Goal: Task Accomplishment & Management: Use online tool/utility

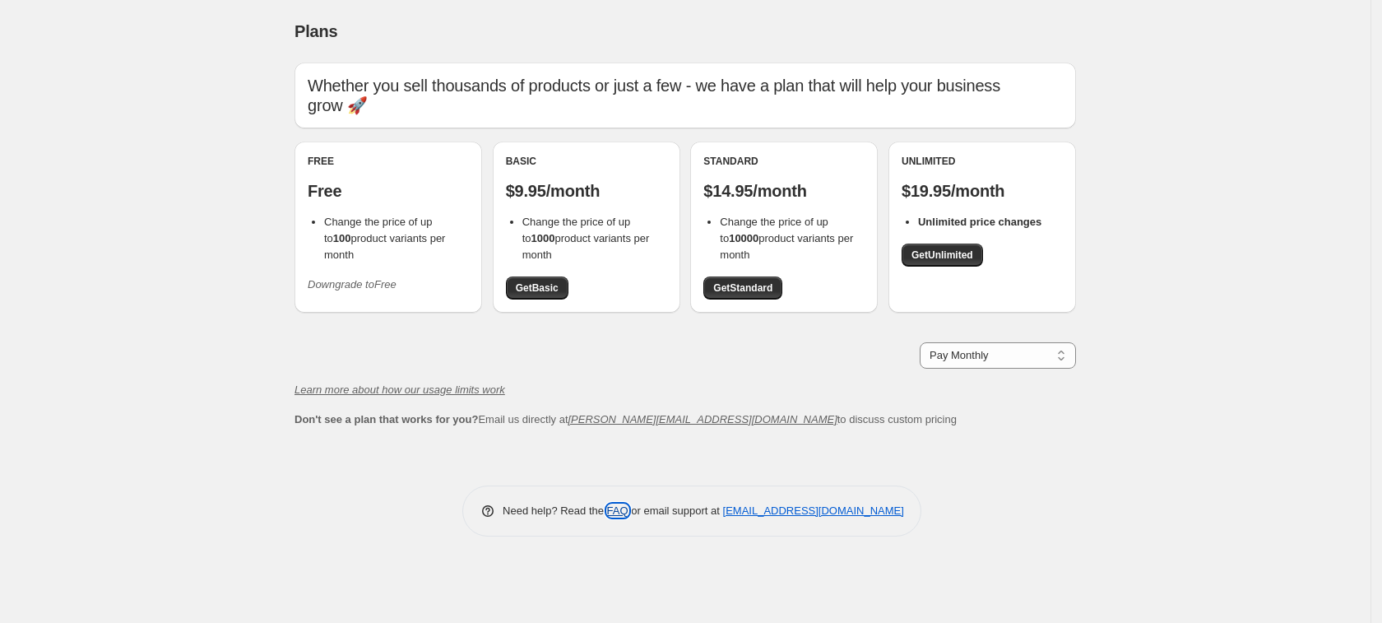
click at [615, 515] on link "FAQ" at bounding box center [617, 510] width 21 height 12
